Goal: Task Accomplishment & Management: Use online tool/utility

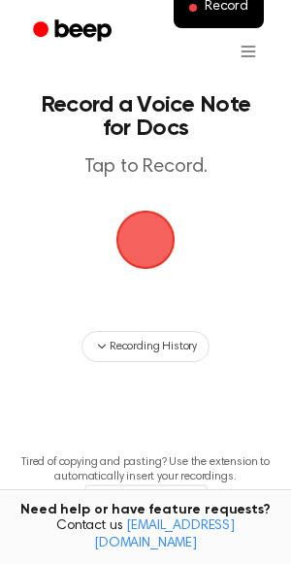
click at [149, 250] on span "button" at bounding box center [145, 239] width 75 height 75
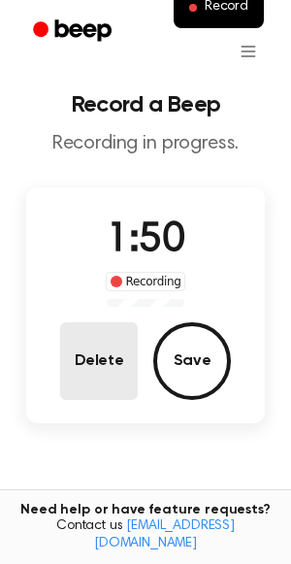
click at [108, 357] on button "Delete" at bounding box center [99, 361] width 78 height 78
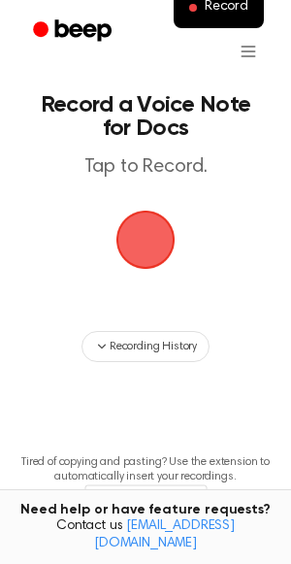
click at [147, 258] on span "button" at bounding box center [146, 240] width 80 height 80
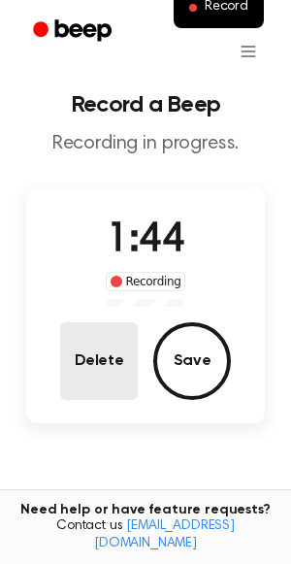
click at [116, 352] on button "Delete" at bounding box center [99, 361] width 78 height 78
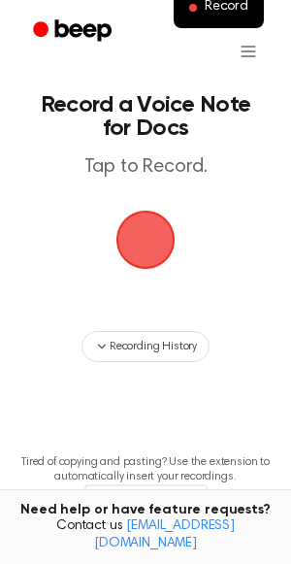
click at [139, 238] on span "button" at bounding box center [145, 239] width 83 height 83
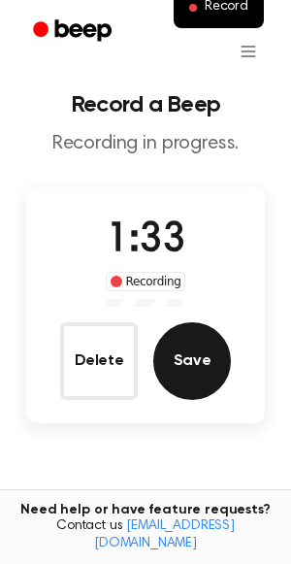
click at [181, 370] on button "Save" at bounding box center [192, 361] width 78 height 78
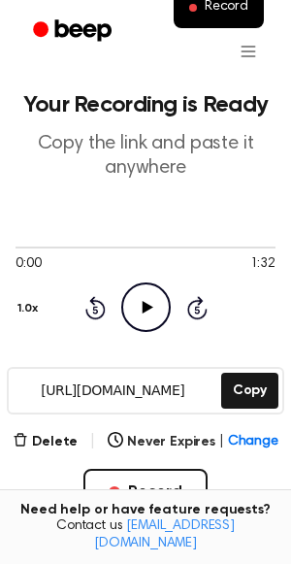
click at [152, 305] on icon "Play Audio" at bounding box center [146, 307] width 50 height 50
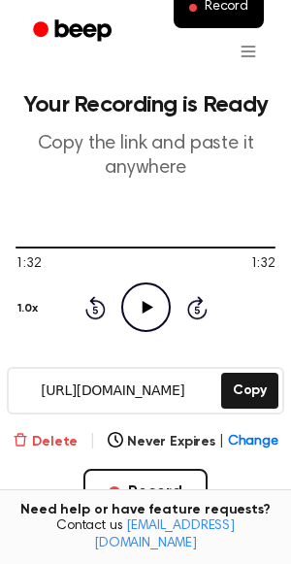
click at [60, 436] on button "Delete" at bounding box center [45, 442] width 65 height 20
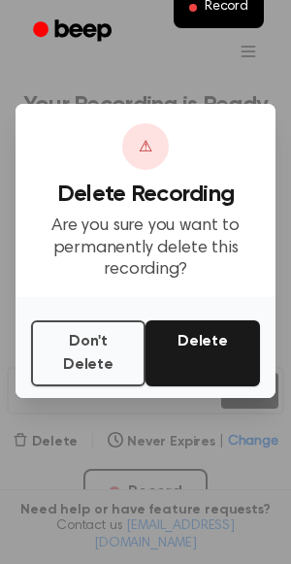
click at [198, 348] on button "Delete" at bounding box center [203, 353] width 115 height 66
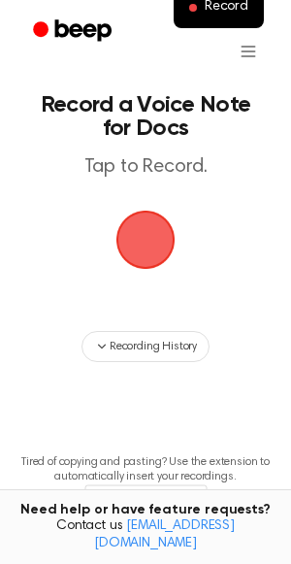
click at [131, 247] on span "button" at bounding box center [146, 240] width 70 height 70
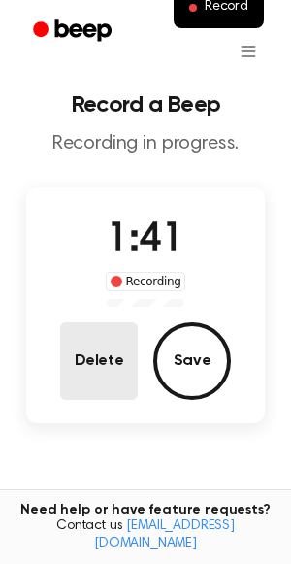
click at [115, 380] on button "Delete" at bounding box center [99, 361] width 78 height 78
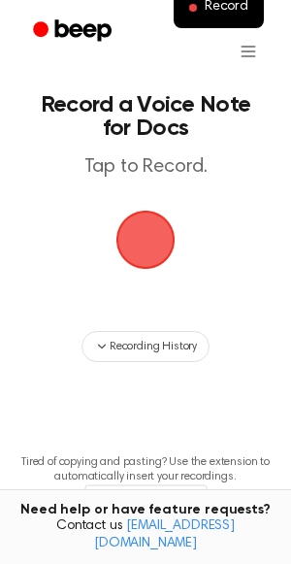
click at [149, 246] on span "button" at bounding box center [146, 240] width 70 height 70
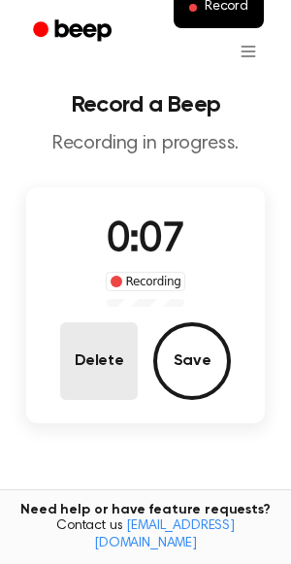
click at [115, 365] on button "Delete" at bounding box center [99, 361] width 78 height 78
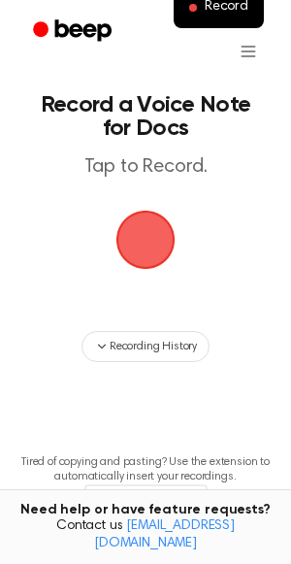
click at [157, 245] on span "button" at bounding box center [146, 240] width 70 height 70
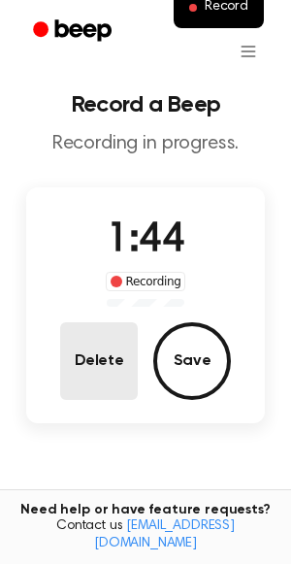
click at [98, 367] on button "Delete" at bounding box center [99, 361] width 78 height 78
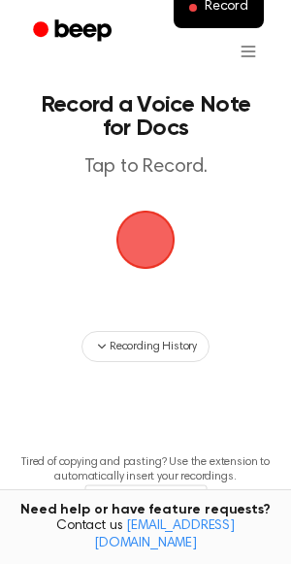
click at [156, 243] on span "button" at bounding box center [145, 239] width 83 height 83
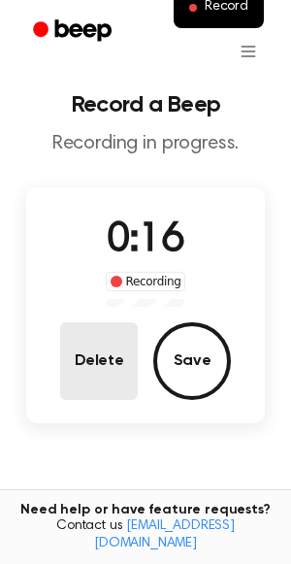
click at [126, 381] on button "Delete" at bounding box center [99, 361] width 78 height 78
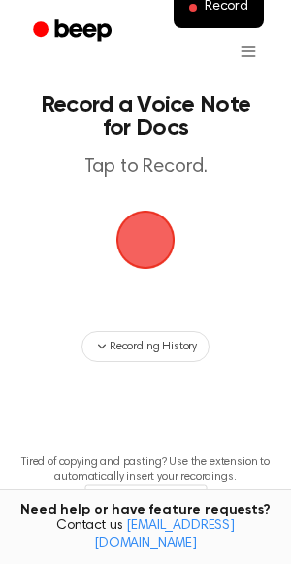
click at [162, 252] on span "button" at bounding box center [146, 240] width 66 height 66
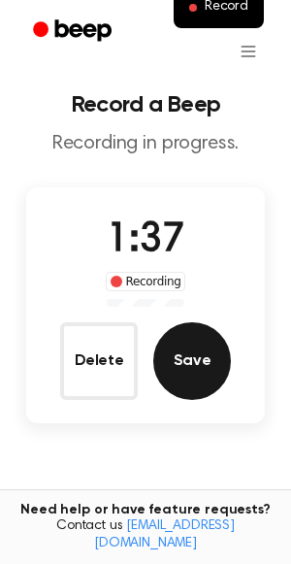
click at [205, 381] on button "Save" at bounding box center [192, 361] width 78 height 78
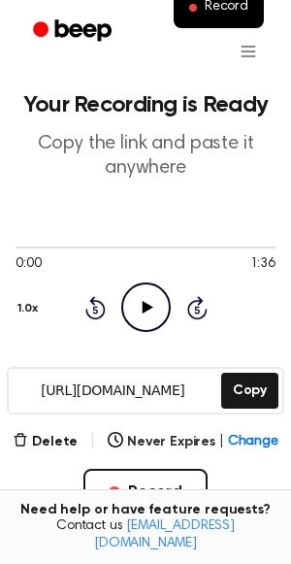
click at [154, 305] on icon "Play Audio" at bounding box center [146, 307] width 50 height 50
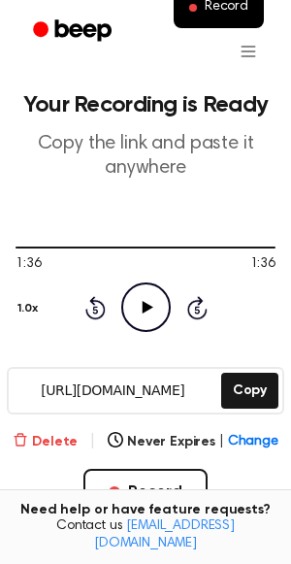
click at [59, 443] on button "Delete" at bounding box center [45, 442] width 65 height 20
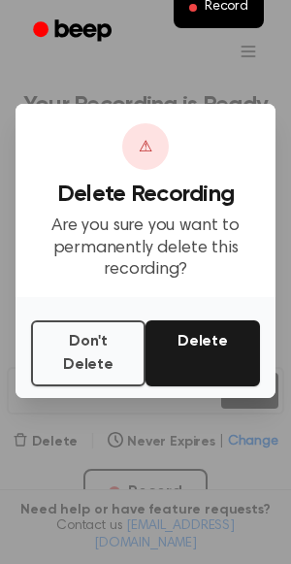
click at [185, 365] on button "Delete" at bounding box center [203, 353] width 115 height 66
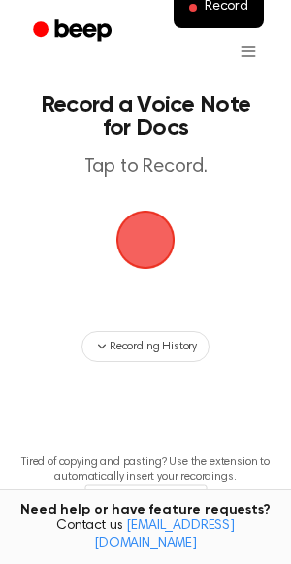
click at [144, 245] on span "button" at bounding box center [146, 240] width 72 height 72
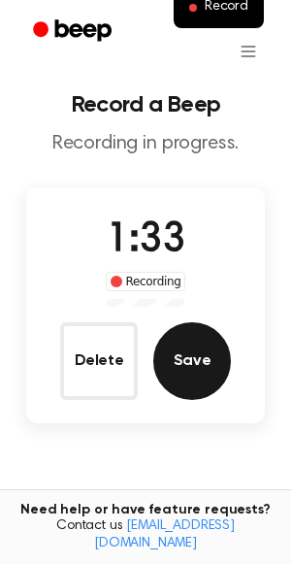
click at [205, 369] on button "Save" at bounding box center [192, 361] width 78 height 78
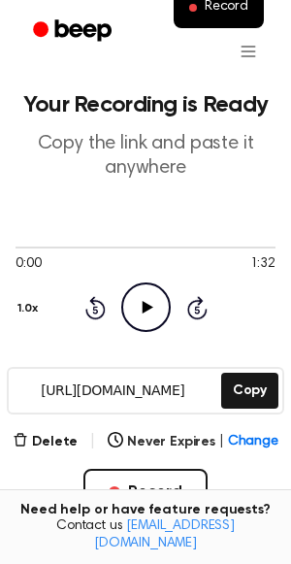
click at [147, 305] on icon at bounding box center [147, 307] width 11 height 13
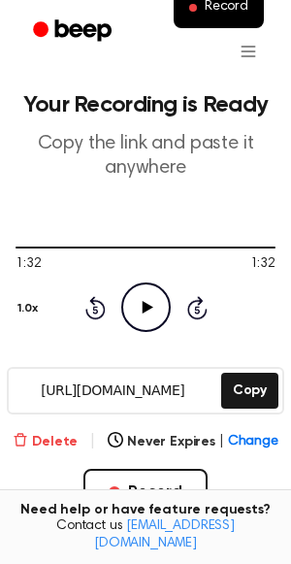
click at [40, 447] on button "Delete" at bounding box center [45, 442] width 65 height 20
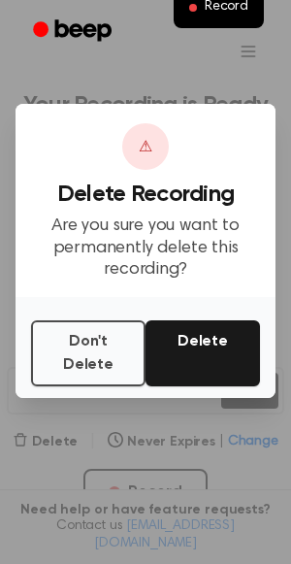
click at [202, 351] on button "Delete" at bounding box center [203, 353] width 115 height 66
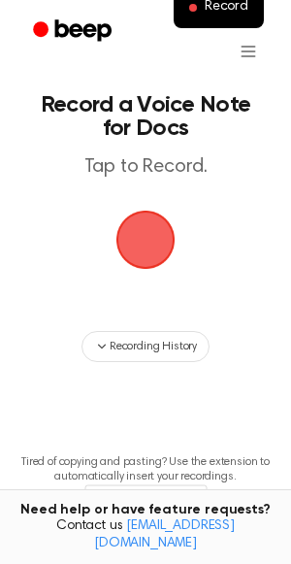
click at [147, 243] on span "button" at bounding box center [146, 240] width 72 height 72
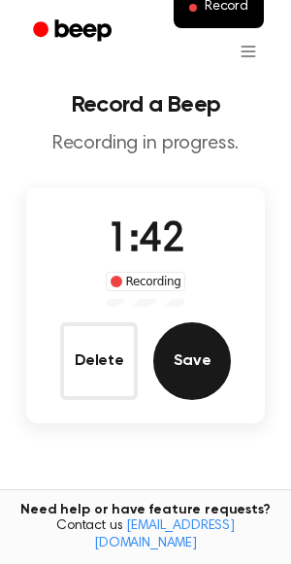
click at [194, 339] on button "Save" at bounding box center [192, 361] width 78 height 78
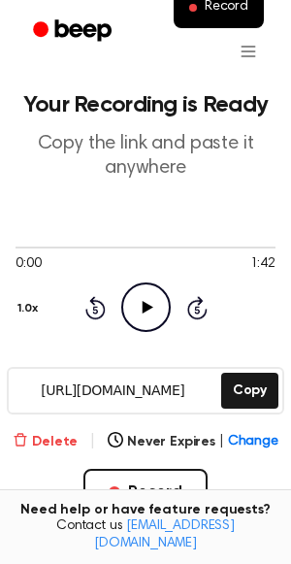
click at [72, 441] on button "Delete" at bounding box center [45, 442] width 65 height 20
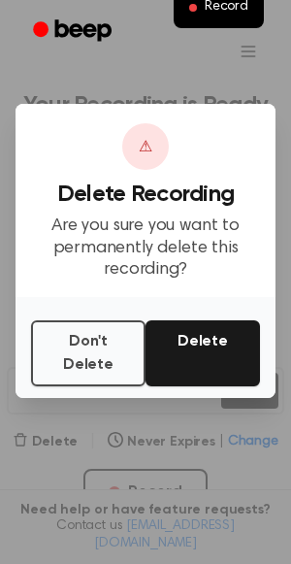
click at [190, 361] on button "Delete" at bounding box center [203, 353] width 115 height 66
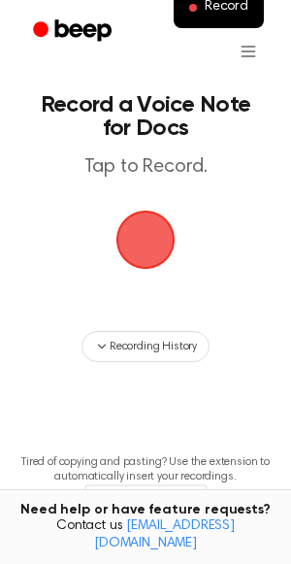
click at [150, 252] on span "button" at bounding box center [146, 240] width 63 height 63
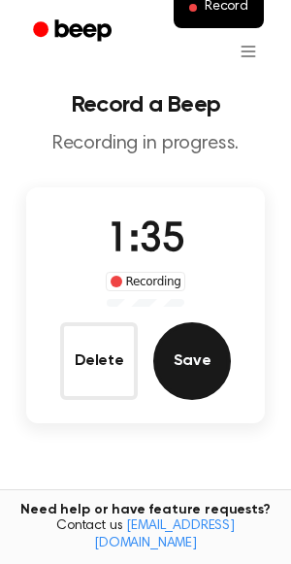
click at [188, 371] on button "Save" at bounding box center [192, 361] width 78 height 78
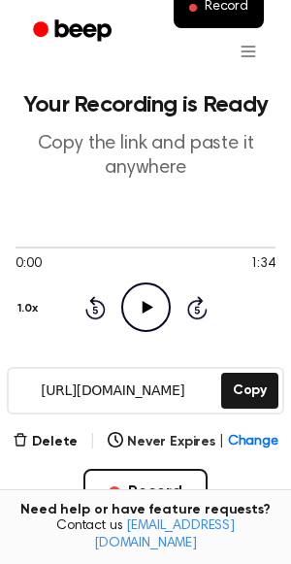
click at [139, 306] on icon "Play Audio" at bounding box center [146, 307] width 50 height 50
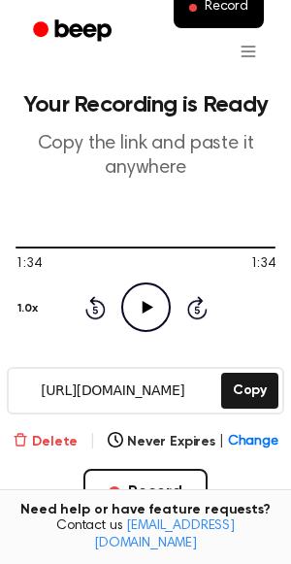
click at [51, 443] on button "Delete" at bounding box center [45, 442] width 65 height 20
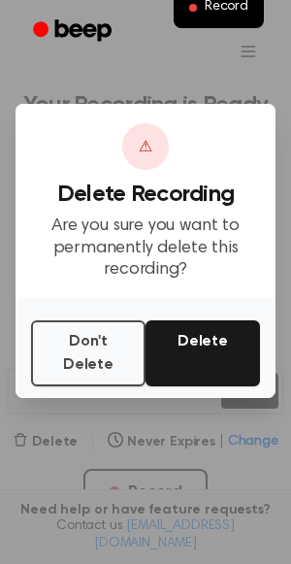
click at [208, 364] on button "Delete" at bounding box center [203, 353] width 115 height 66
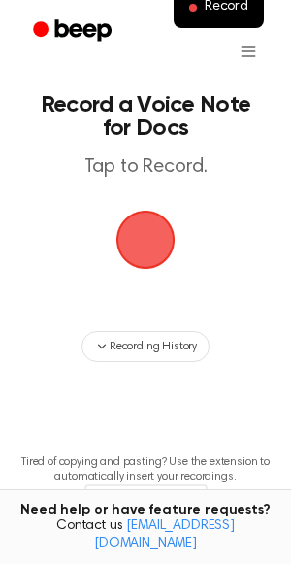
click at [153, 254] on span "button" at bounding box center [145, 240] width 59 height 59
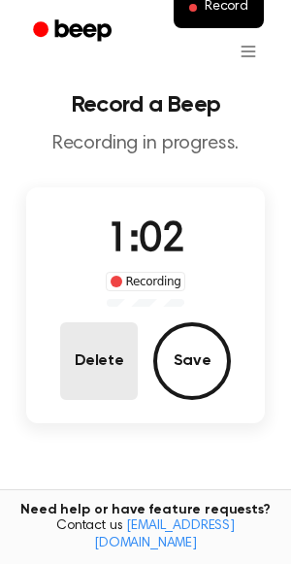
click at [116, 362] on button "Delete" at bounding box center [99, 361] width 78 height 78
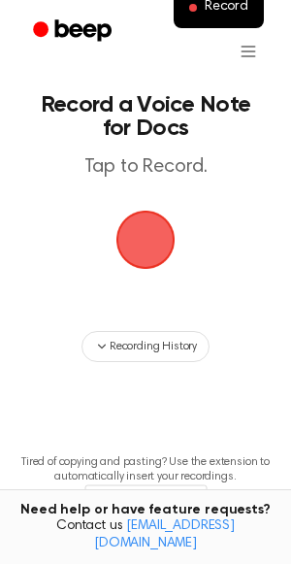
click at [138, 245] on span "button" at bounding box center [145, 240] width 54 height 54
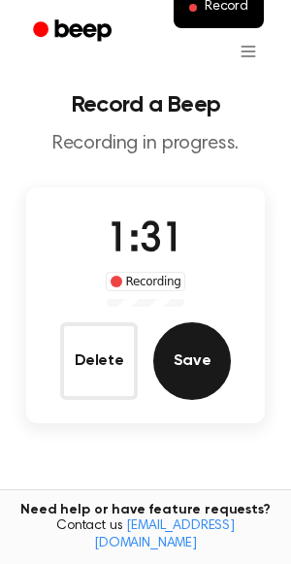
click at [212, 359] on button "Save" at bounding box center [192, 361] width 78 height 78
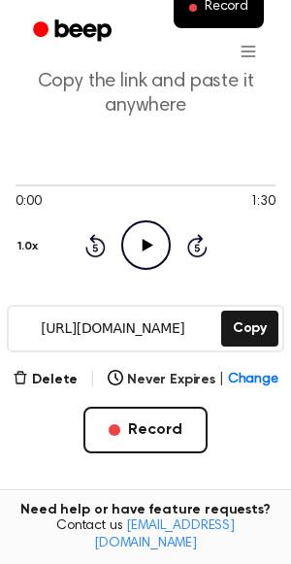
scroll to position [64, 0]
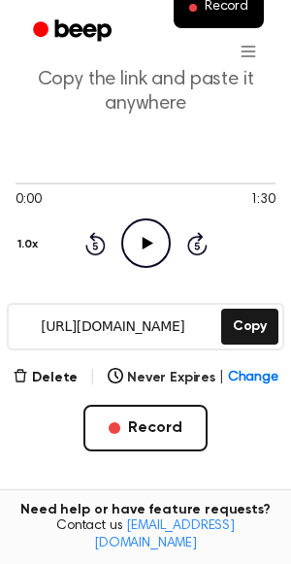
click at [153, 247] on icon "Play Audio" at bounding box center [146, 243] width 50 height 50
click at [63, 380] on button "Delete" at bounding box center [45, 378] width 65 height 20
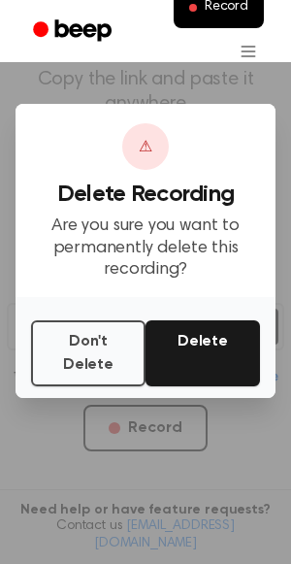
click at [191, 348] on button "Delete" at bounding box center [203, 353] width 115 height 66
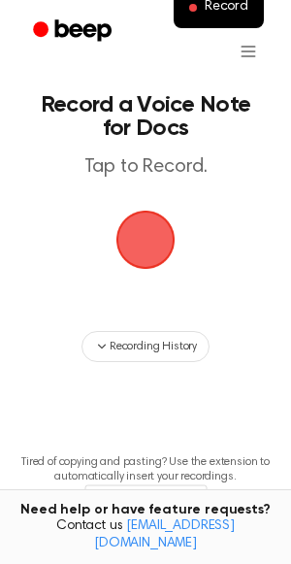
click at [138, 243] on span "button" at bounding box center [146, 240] width 63 height 63
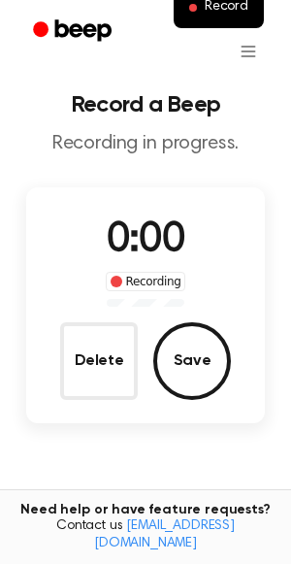
scroll to position [64, 0]
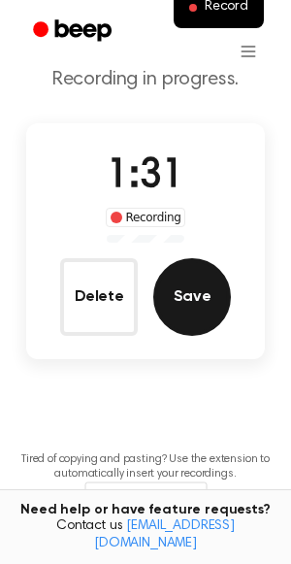
click at [211, 296] on button "Save" at bounding box center [192, 297] width 78 height 78
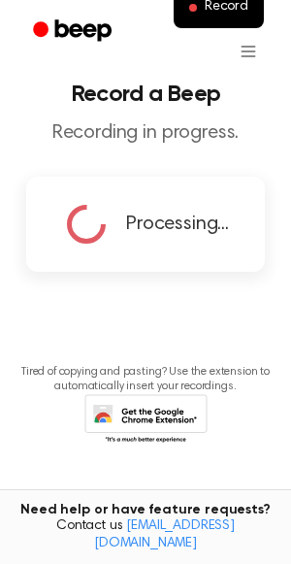
scroll to position [11, 0]
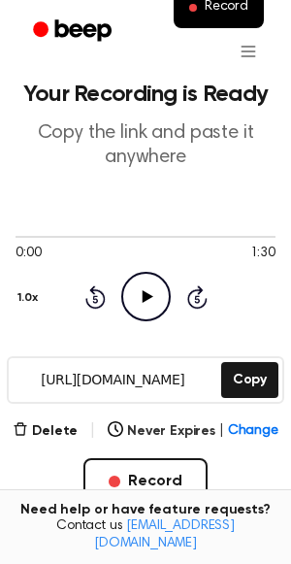
click at [147, 297] on icon at bounding box center [147, 296] width 11 height 13
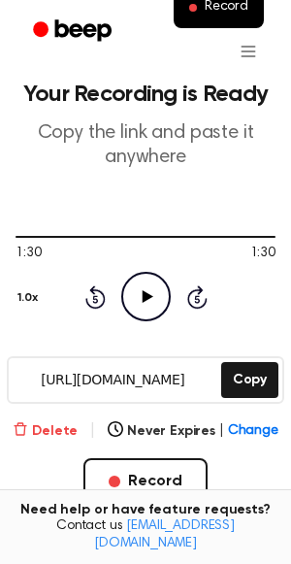
click at [49, 435] on button "Delete" at bounding box center [45, 431] width 65 height 20
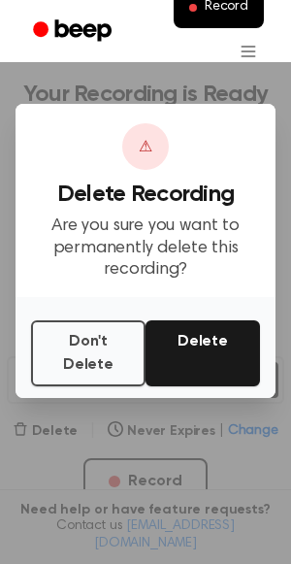
click at [203, 360] on button "Delete" at bounding box center [203, 353] width 115 height 66
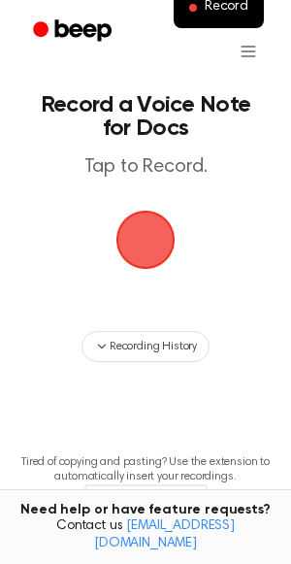
scroll to position [11, 0]
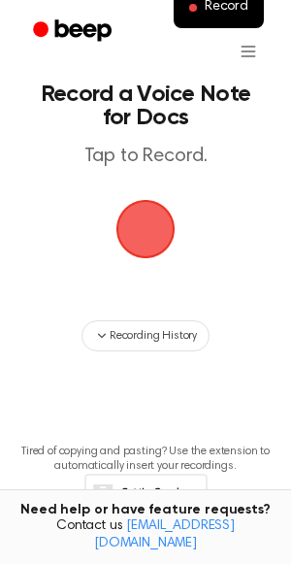
click at [137, 244] on span "button" at bounding box center [146, 230] width 106 height 106
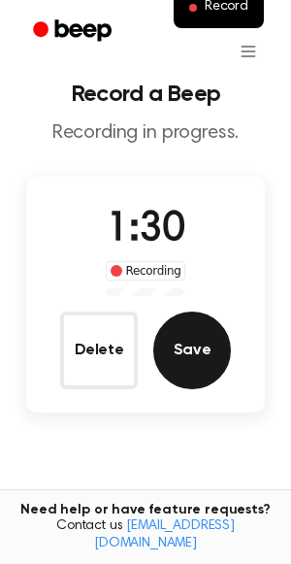
click at [188, 361] on button "Save" at bounding box center [192, 351] width 78 height 78
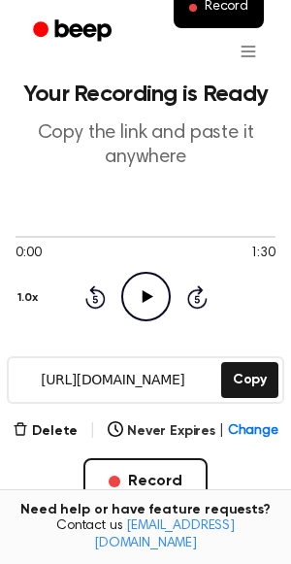
click at [149, 310] on icon "Play Audio" at bounding box center [146, 297] width 50 height 50
drag, startPoint x: 29, startPoint y: 238, endPoint x: -84, endPoint y: 248, distance: 114.0
click at [0, 248] on html "Record Your Recording is Ready Copy the link and paste it anywhere 0:07 1:30 1.…" at bounding box center [145, 447] width 291 height 916
drag, startPoint x: 36, startPoint y: 235, endPoint x: -16, endPoint y: 235, distance: 51.4
click at [103, 295] on icon at bounding box center [95, 296] width 20 height 23
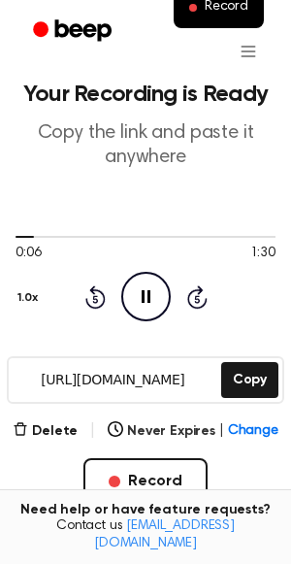
click at [103, 295] on icon at bounding box center [95, 296] width 20 height 23
click at [154, 294] on icon "Pause Audio" at bounding box center [146, 297] width 50 height 50
click at [71, 426] on button "Delete" at bounding box center [45, 431] width 65 height 20
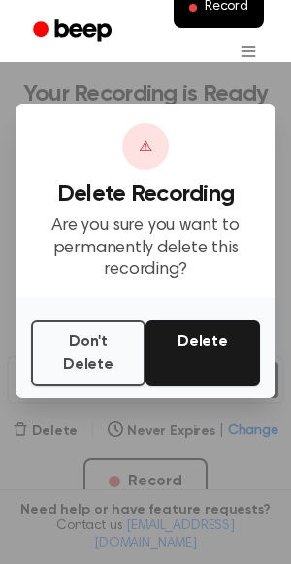
click at [193, 357] on button "Delete" at bounding box center [203, 353] width 115 height 66
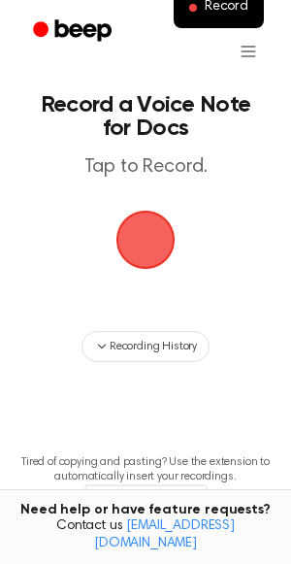
scroll to position [11, 0]
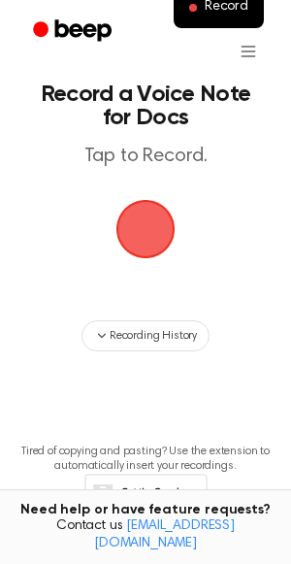
click at [148, 235] on span "button" at bounding box center [145, 229] width 107 height 107
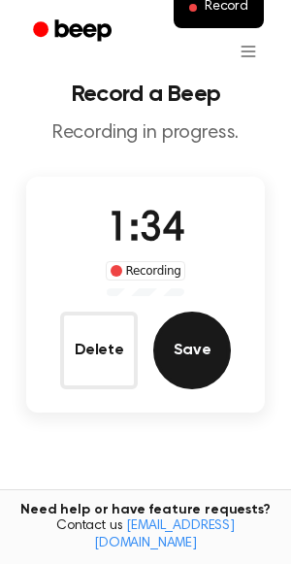
click at [200, 345] on button "Save" at bounding box center [192, 351] width 78 height 78
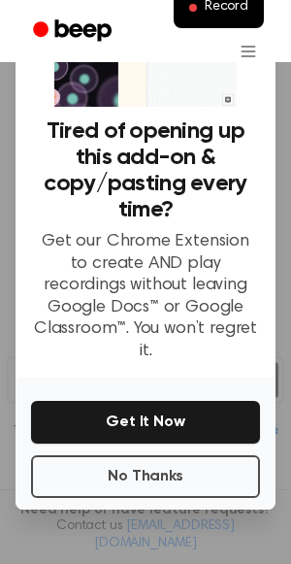
scroll to position [86, 0]
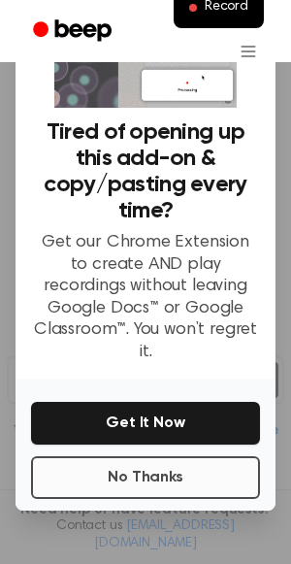
click at [168, 459] on button "No Thanks" at bounding box center [145, 477] width 229 height 43
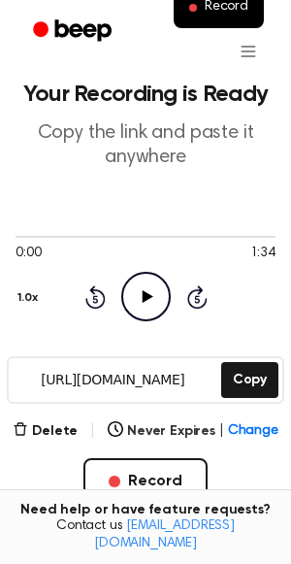
click at [154, 288] on icon "Play Audio" at bounding box center [146, 297] width 50 height 50
click at [67, 428] on button "Delete" at bounding box center [45, 431] width 65 height 20
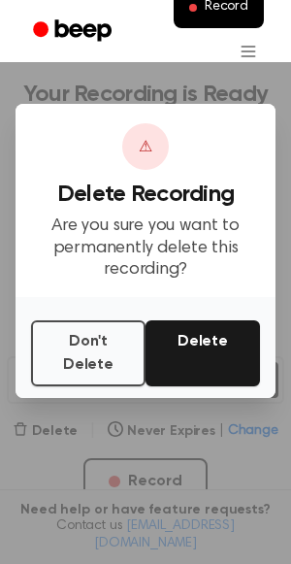
click at [193, 358] on button "Delete" at bounding box center [203, 353] width 115 height 66
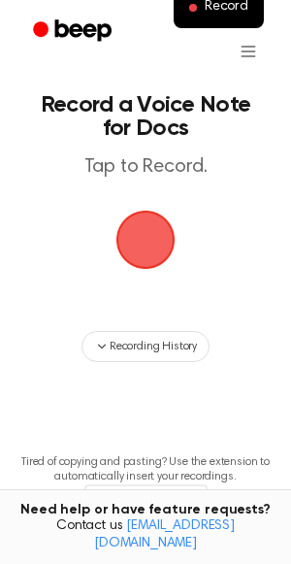
scroll to position [11, 0]
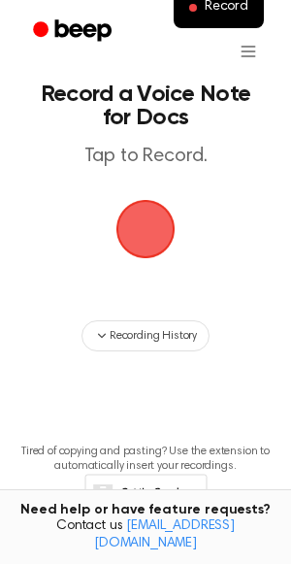
click at [140, 238] on span "button" at bounding box center [146, 229] width 63 height 63
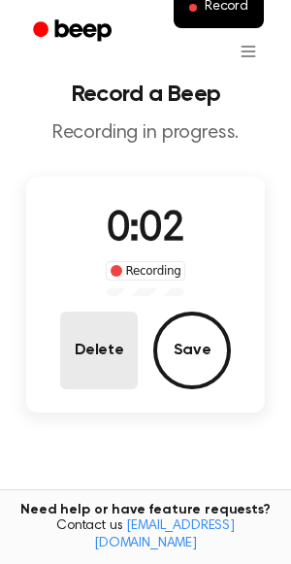
click at [96, 350] on button "Delete" at bounding box center [99, 351] width 78 height 78
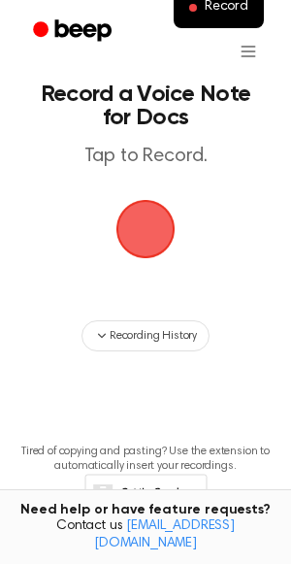
click at [149, 237] on span "button" at bounding box center [146, 229] width 66 height 66
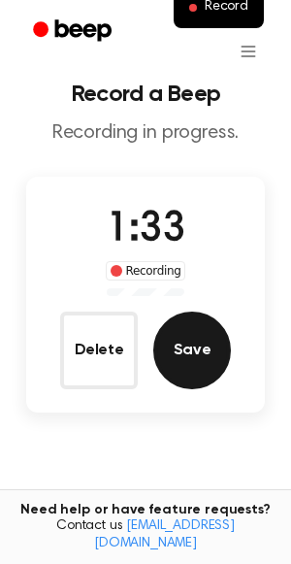
click at [221, 358] on button "Save" at bounding box center [192, 351] width 78 height 78
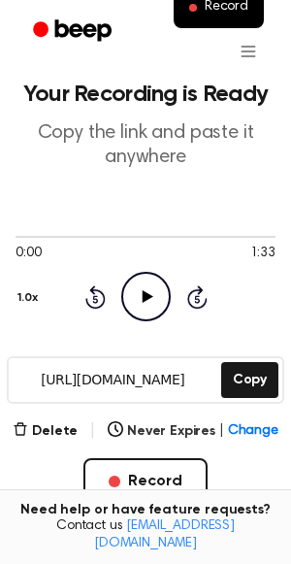
click at [162, 300] on icon "Play Audio" at bounding box center [146, 297] width 50 height 50
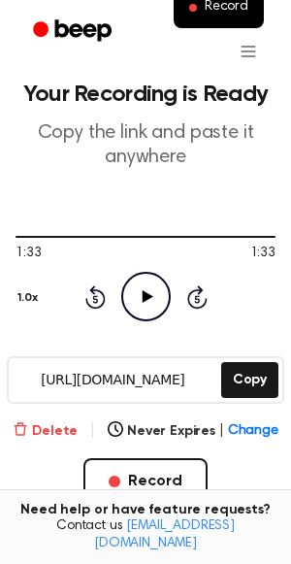
click at [51, 430] on button "Delete" at bounding box center [45, 431] width 65 height 20
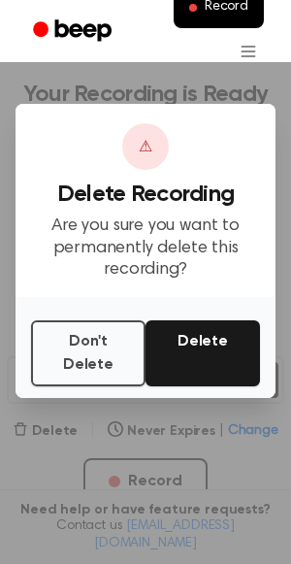
click at [200, 338] on button "Delete" at bounding box center [203, 353] width 115 height 66
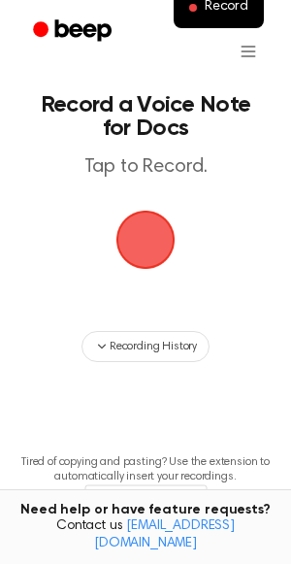
scroll to position [11, 0]
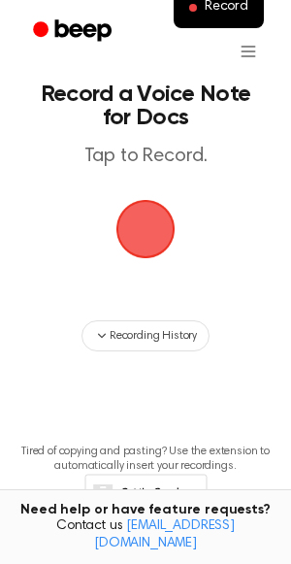
click at [152, 240] on span "button" at bounding box center [146, 229] width 80 height 80
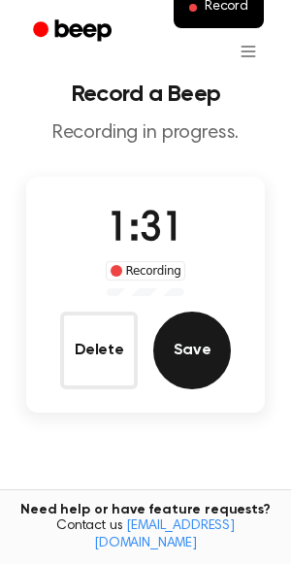
click at [197, 350] on button "Save" at bounding box center [192, 351] width 78 height 78
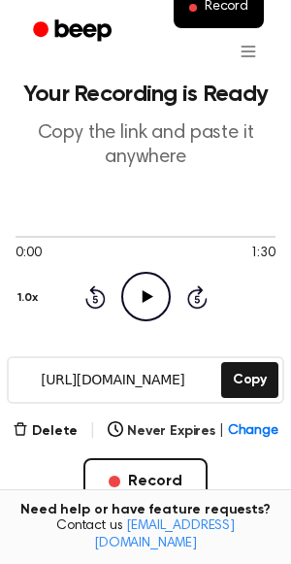
click at [145, 300] on icon at bounding box center [147, 296] width 11 height 13
click at [35, 424] on button "Delete" at bounding box center [45, 431] width 65 height 20
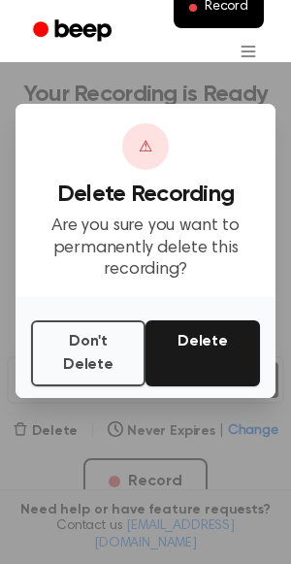
click at [217, 372] on button "Delete" at bounding box center [203, 353] width 115 height 66
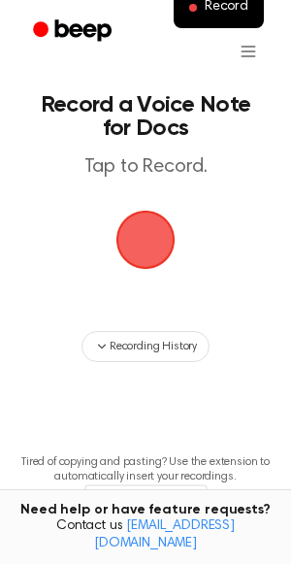
scroll to position [11, 0]
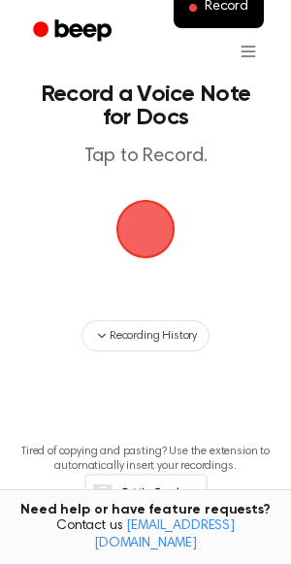
click at [148, 240] on span "button" at bounding box center [146, 229] width 72 height 72
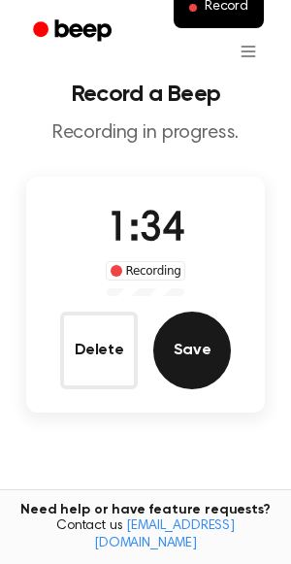
click at [199, 363] on button "Save" at bounding box center [192, 351] width 78 height 78
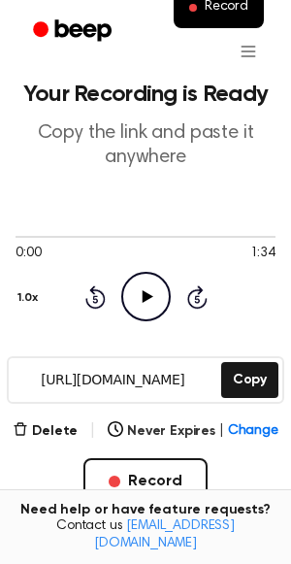
click at [157, 298] on icon "Play Audio" at bounding box center [146, 297] width 50 height 50
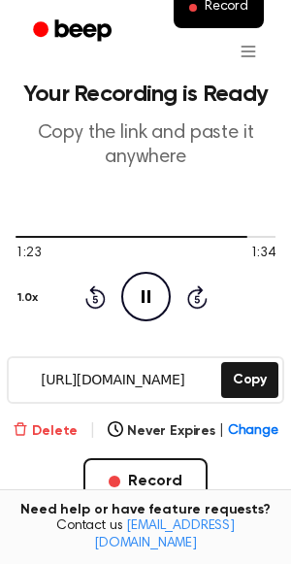
click at [65, 430] on button "Delete" at bounding box center [45, 431] width 65 height 20
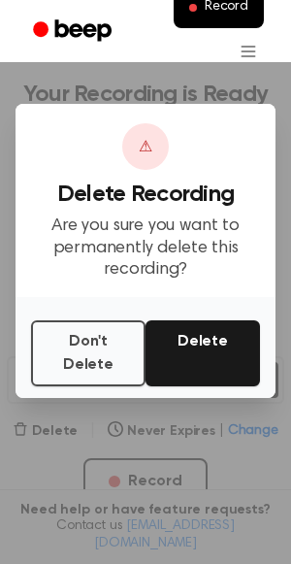
click at [182, 368] on button "Delete" at bounding box center [203, 353] width 115 height 66
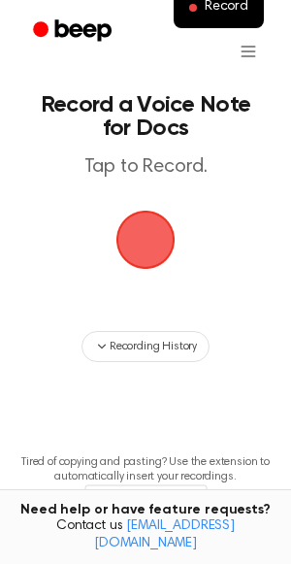
scroll to position [11, 0]
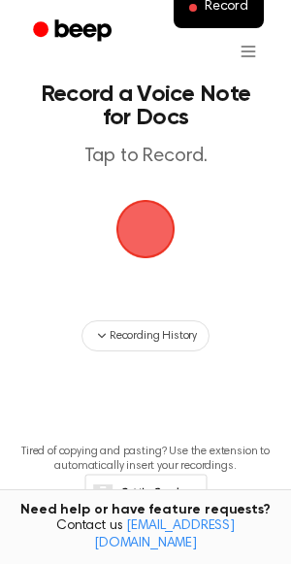
click at [142, 230] on span "button" at bounding box center [145, 228] width 93 height 93
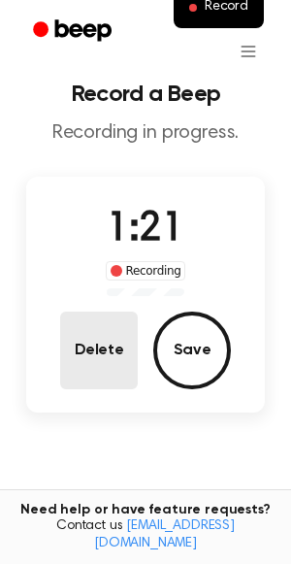
click at [86, 355] on button "Delete" at bounding box center [99, 351] width 78 height 78
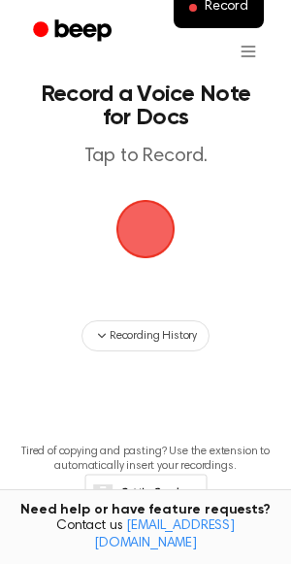
click at [148, 248] on span "button" at bounding box center [146, 229] width 78 height 78
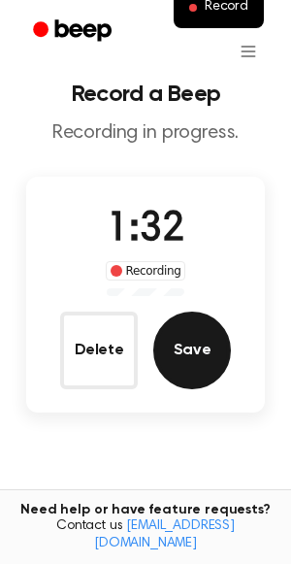
click at [196, 360] on button "Save" at bounding box center [192, 351] width 78 height 78
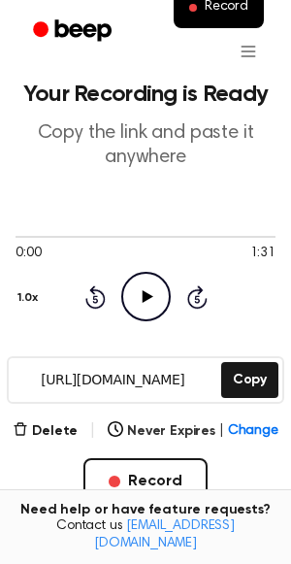
click at [141, 297] on icon "Play Audio" at bounding box center [146, 297] width 50 height 50
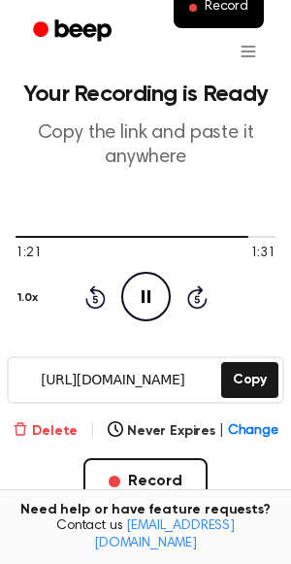
click at [66, 428] on button "Delete" at bounding box center [45, 431] width 65 height 20
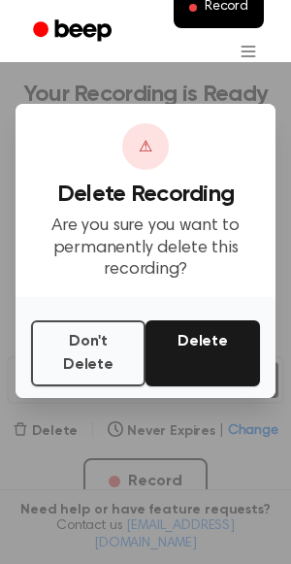
click at [181, 359] on button "Delete" at bounding box center [203, 353] width 115 height 66
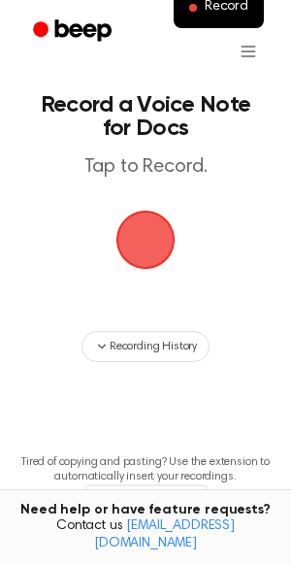
scroll to position [11, 0]
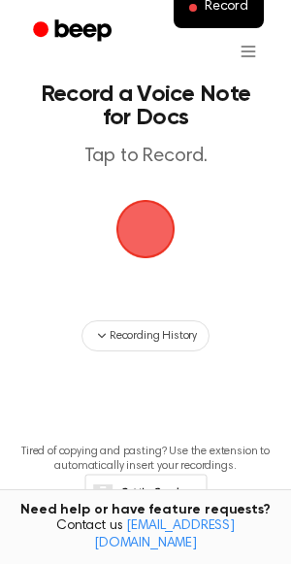
click at [155, 247] on span "button" at bounding box center [146, 229] width 66 height 66
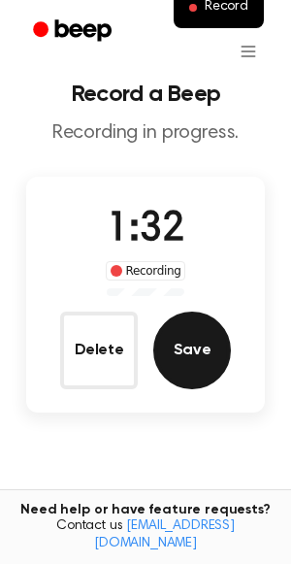
click at [192, 348] on button "Save" at bounding box center [192, 351] width 78 height 78
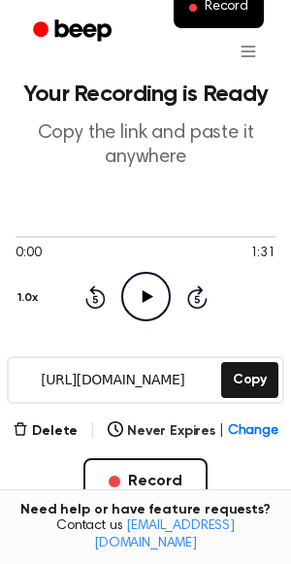
click at [149, 300] on icon "Play Audio" at bounding box center [146, 297] width 50 height 50
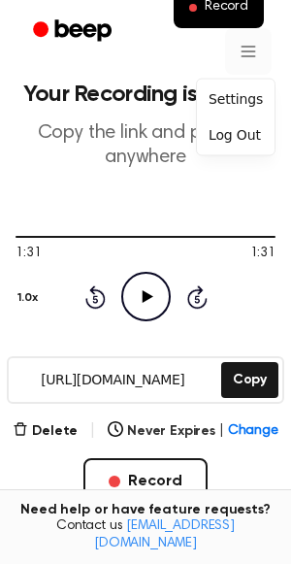
click at [251, 54] on html "Record Your Recording is Ready Copy the link and paste it anywhere 1:31 1:31 1.…" at bounding box center [145, 447] width 291 height 916
click at [95, 374] on html "Record Your Recording is Ready Copy the link and paste it anywhere 1:31 1:31 1.…" at bounding box center [145, 447] width 291 height 916
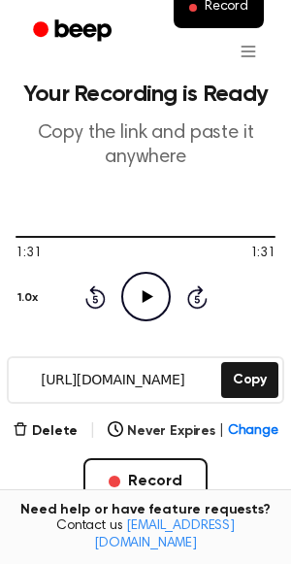
click at [95, 374] on input "[URL][DOMAIN_NAME]" at bounding box center [113, 380] width 209 height 44
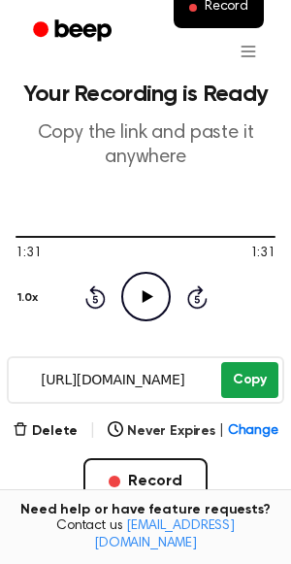
click at [267, 375] on button "Copy" at bounding box center [249, 380] width 57 height 36
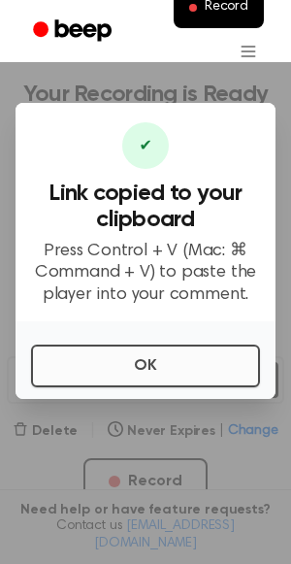
click at [83, 370] on button "OK" at bounding box center [145, 366] width 229 height 43
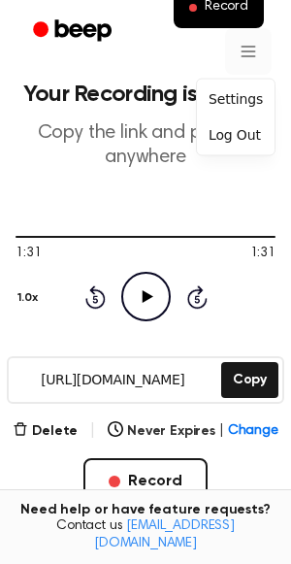
click at [253, 48] on html "Record Your Recording is Ready Copy the link and paste it anywhere 1:31 1:31 1.…" at bounding box center [145, 447] width 291 height 916
click at [233, 94] on div "Settings" at bounding box center [236, 99] width 70 height 32
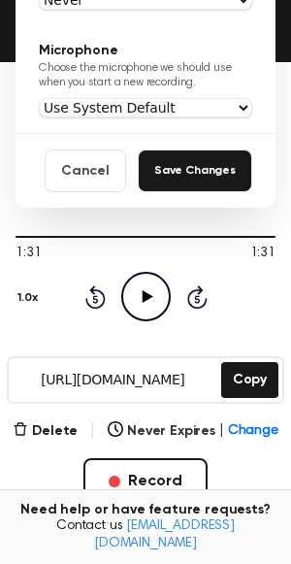
click at [191, 172] on button "Save Changes" at bounding box center [195, 170] width 115 height 43
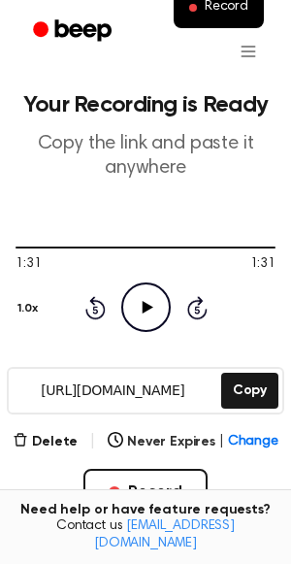
scroll to position [0, 0]
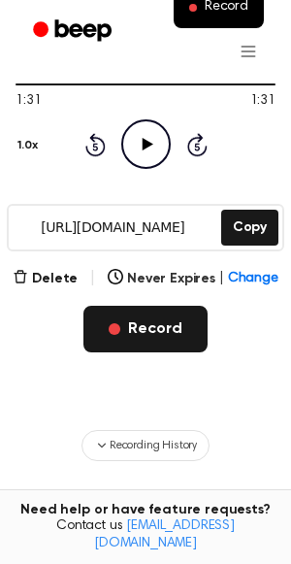
click at [147, 309] on button "Record" at bounding box center [144, 329] width 123 height 47
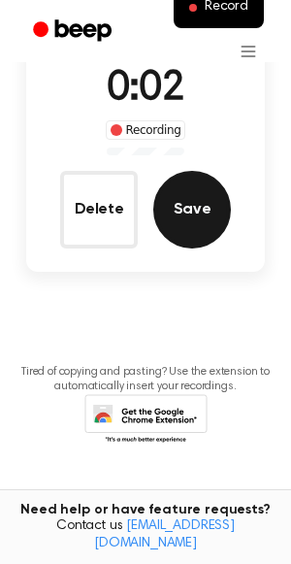
click at [195, 208] on button "Save" at bounding box center [192, 210] width 78 height 78
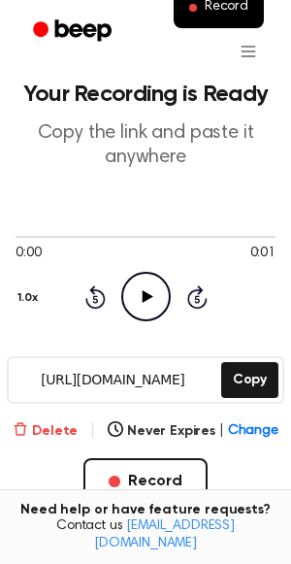
click at [67, 430] on button "Delete" at bounding box center [45, 431] width 65 height 20
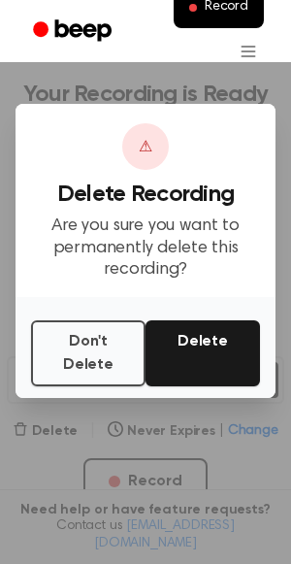
click at [195, 355] on button "Delete" at bounding box center [203, 353] width 115 height 66
